Goal: Information Seeking & Learning: Learn about a topic

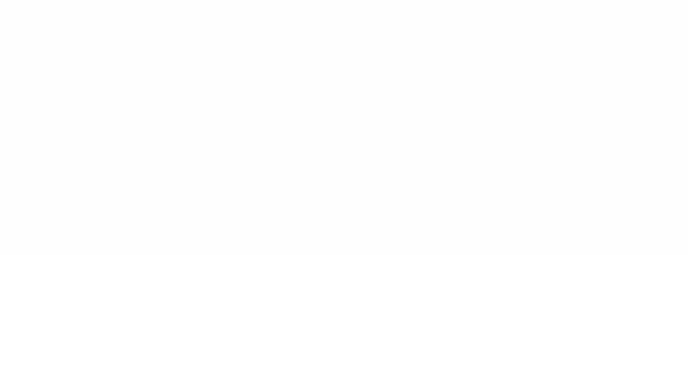
type input "******"
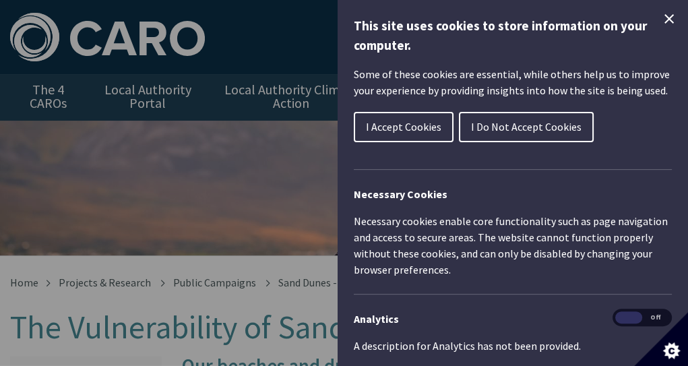
click at [661, 17] on icon "Close Cookie Control" at bounding box center [669, 19] width 16 height 16
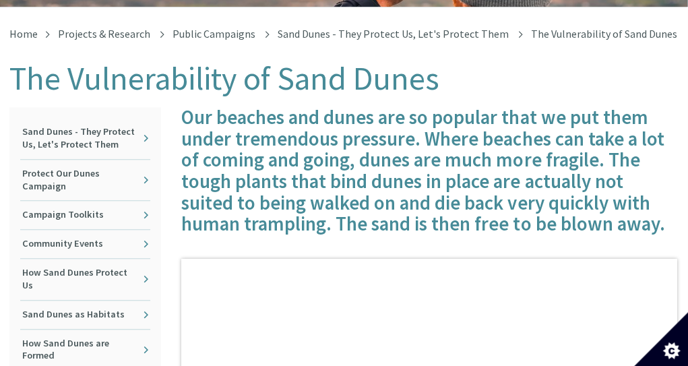
scroll to position [216, 1]
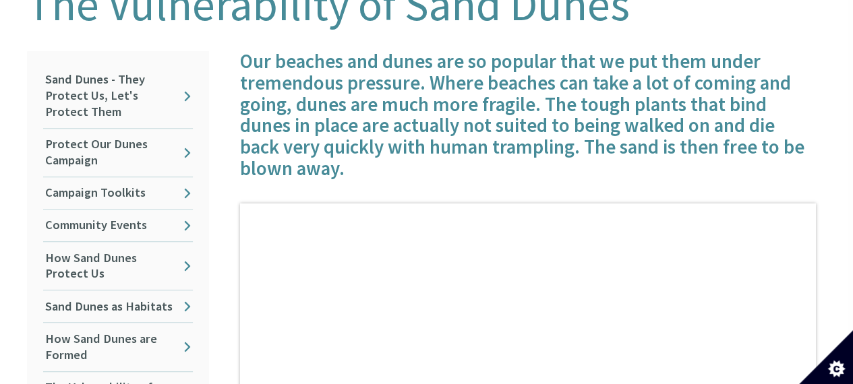
scroll to position [358, 5]
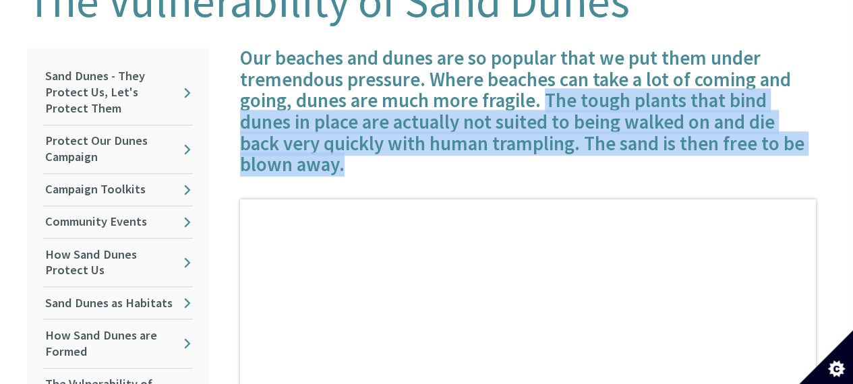
drag, startPoint x: 545, startPoint y: 86, endPoint x: 359, endPoint y: 179, distance: 207.8
copy h4 "The tough plants that bind dunes in place are actually not suited to being walk…"
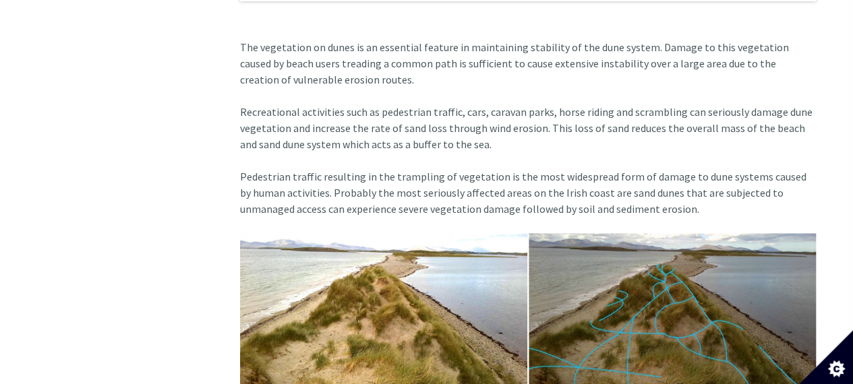
scroll to position [926, 5]
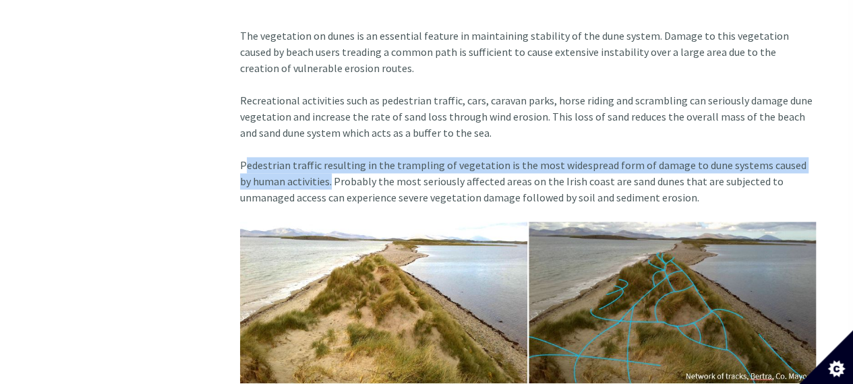
drag, startPoint x: 314, startPoint y: 165, endPoint x: 239, endPoint y: 150, distance: 76.3
click at [239, 150] on article "Our beaches and dunes are so popular that we put them under tremendous pressure…" at bounding box center [522, 318] width 587 height 1676
copy article "Pedestrian traffic resulting in the trampling of vegetation is the most widespr…"
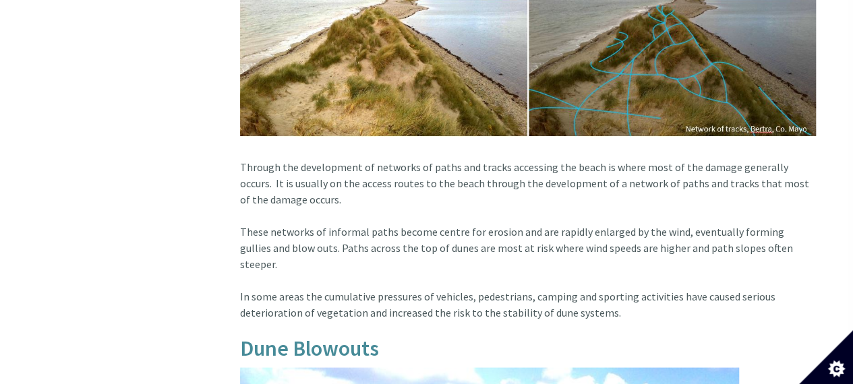
scroll to position [1174, 5]
